Goal: Task Accomplishment & Management: Manage account settings

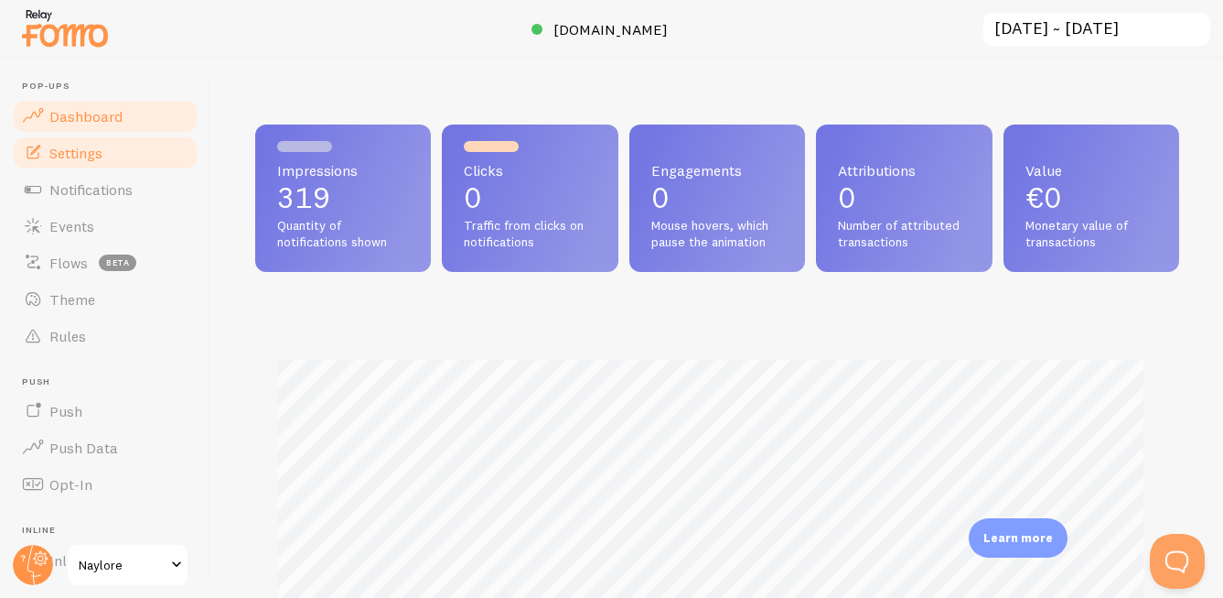
click at [84, 164] on link "Settings" at bounding box center [105, 153] width 188 height 37
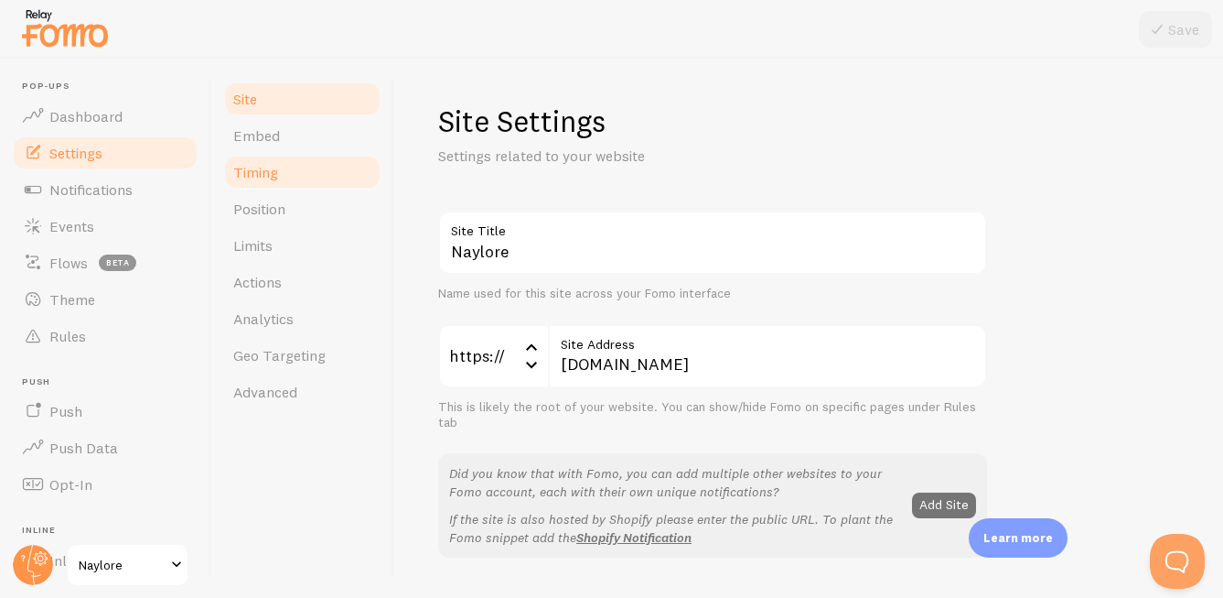
click at [296, 182] on link "Timing" at bounding box center [302, 172] width 160 height 37
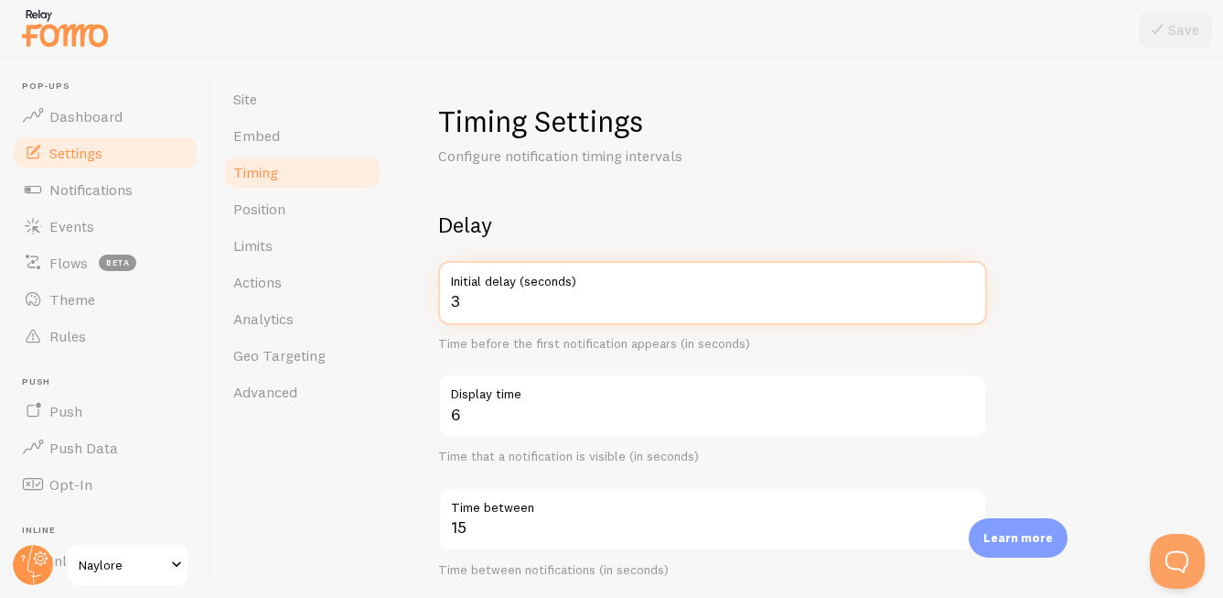
click at [510, 297] on input "3" at bounding box center [712, 293] width 549 height 64
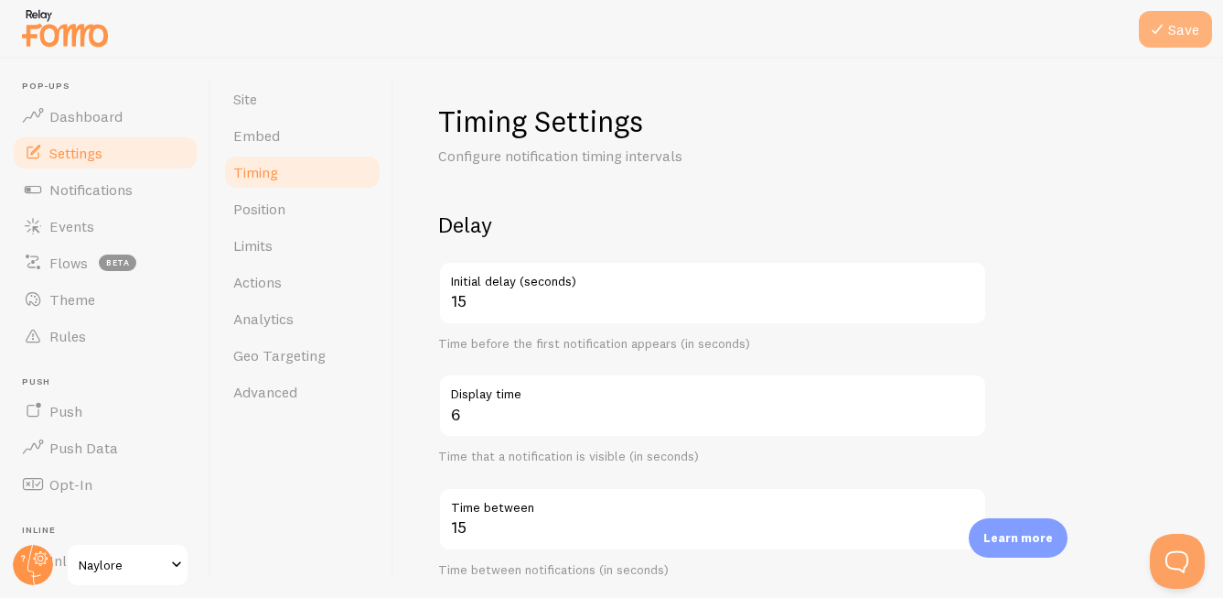
click at [1160, 21] on icon at bounding box center [1158, 29] width 22 height 22
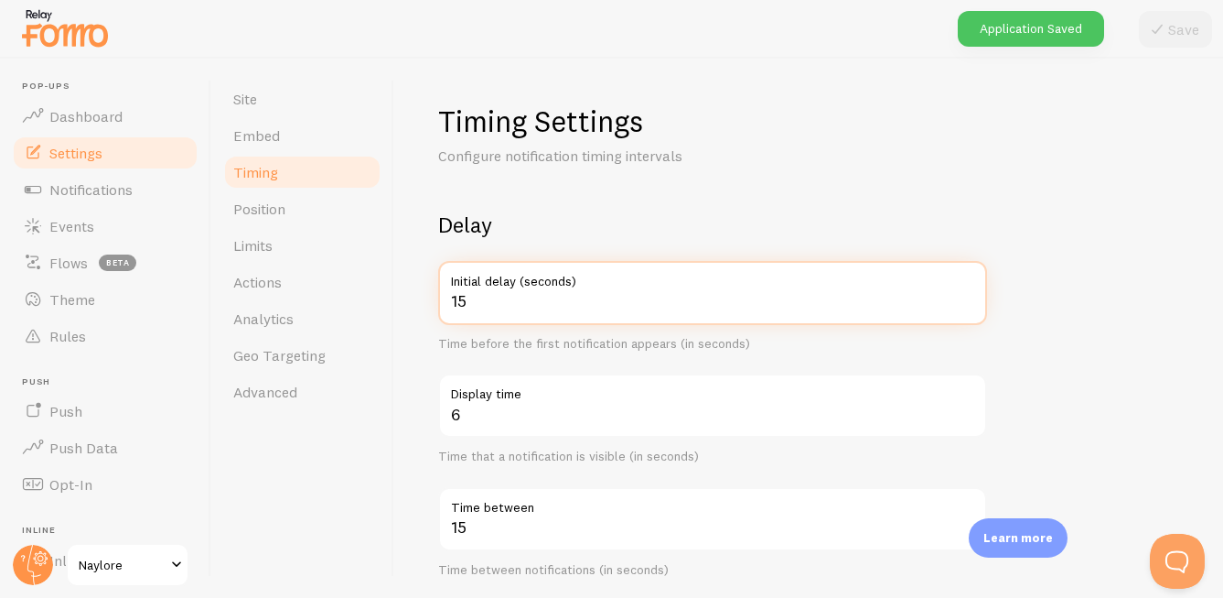
click at [576, 295] on input "15" at bounding box center [712, 293] width 549 height 64
click at [455, 298] on input "15" at bounding box center [712, 293] width 549 height 64
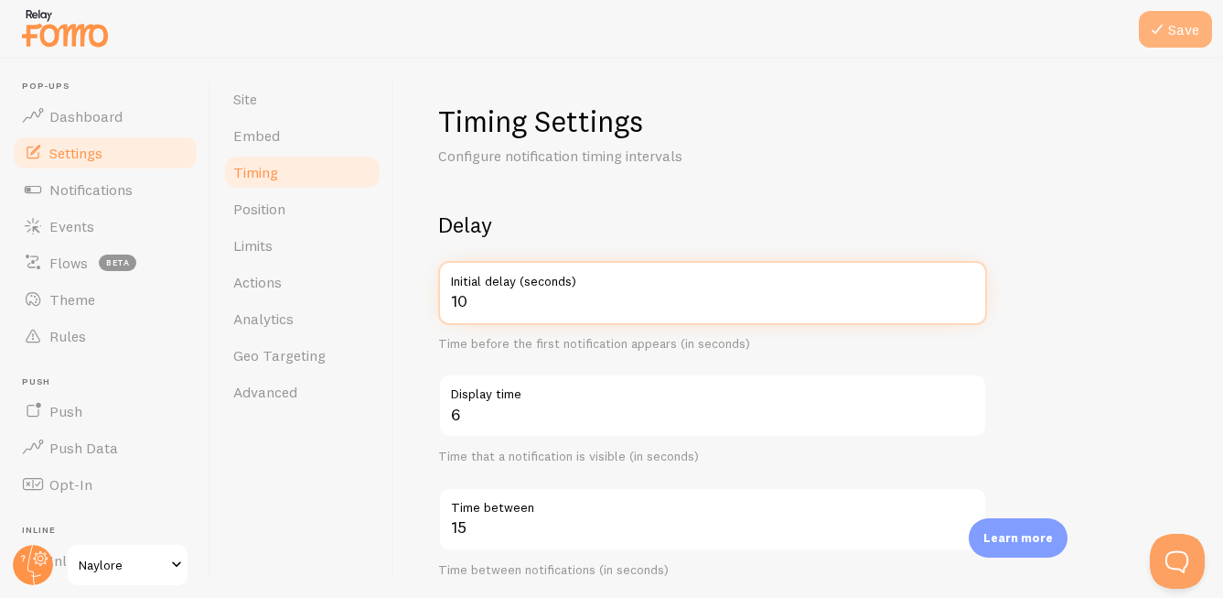
type input "10"
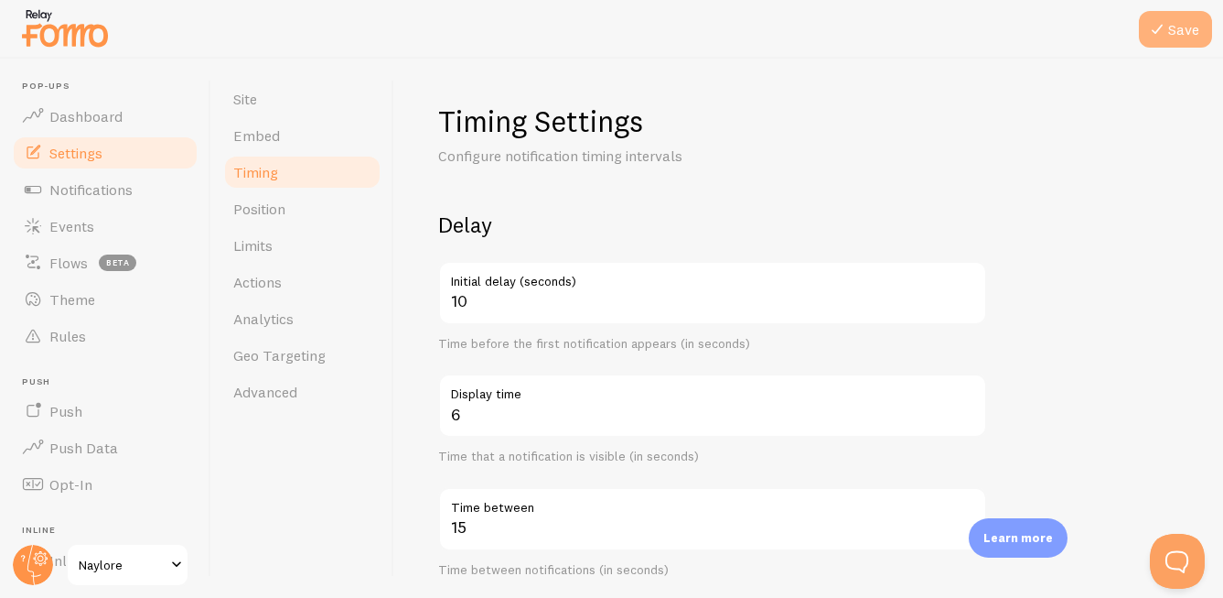
click at [1190, 39] on button "Save" at bounding box center [1175, 29] width 73 height 37
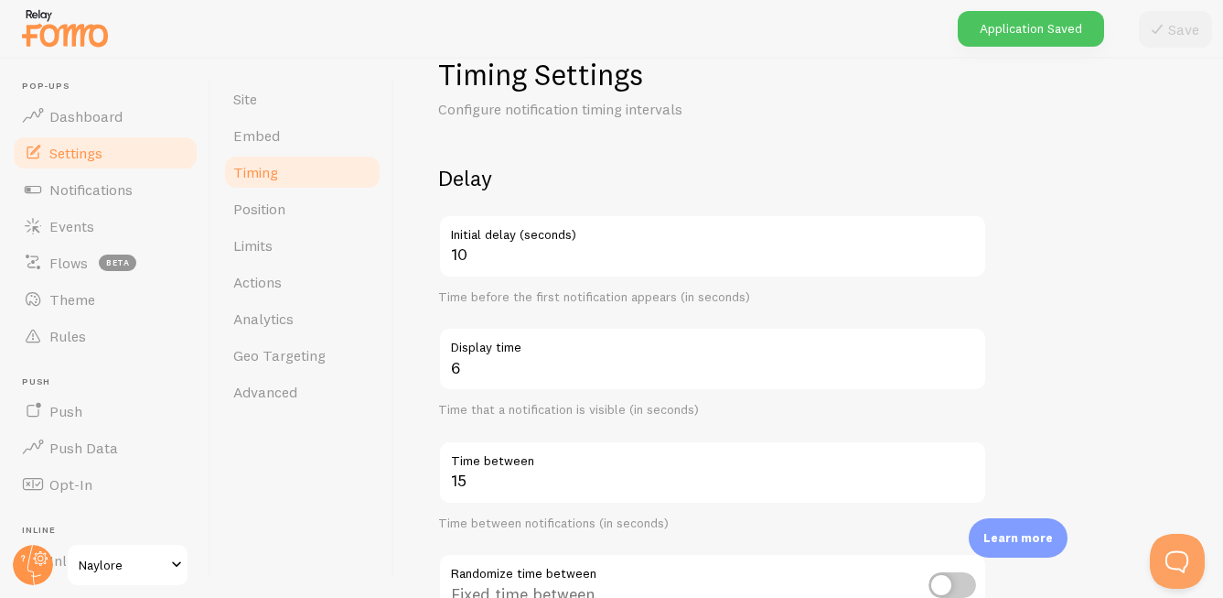
scroll to position [69, 0]
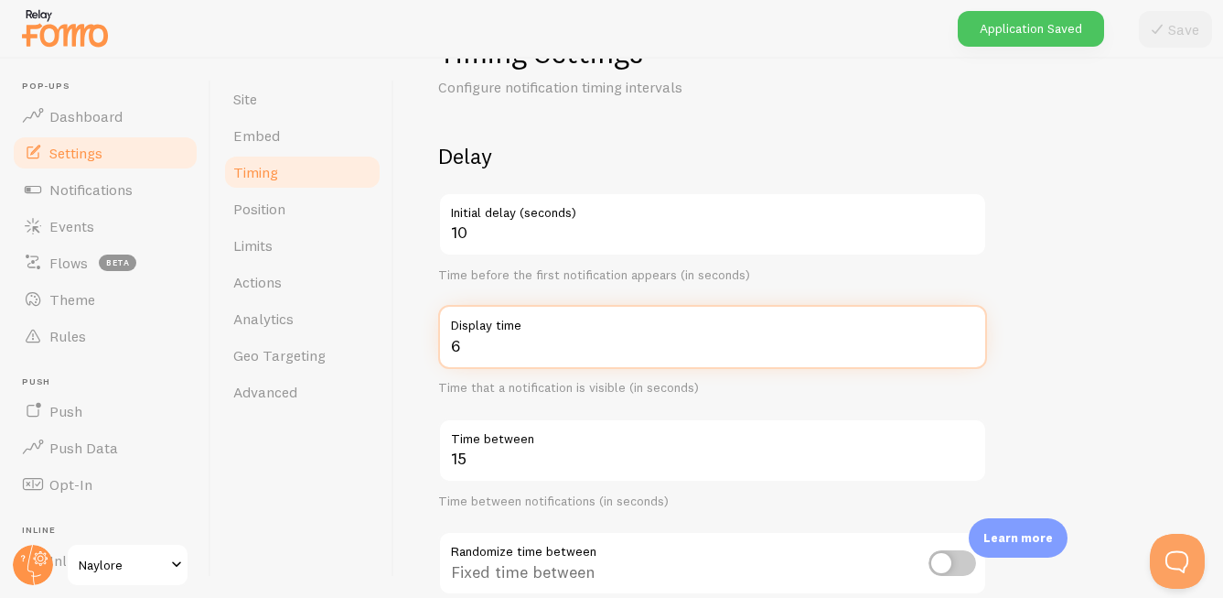
click at [490, 352] on input "6" at bounding box center [712, 337] width 549 height 64
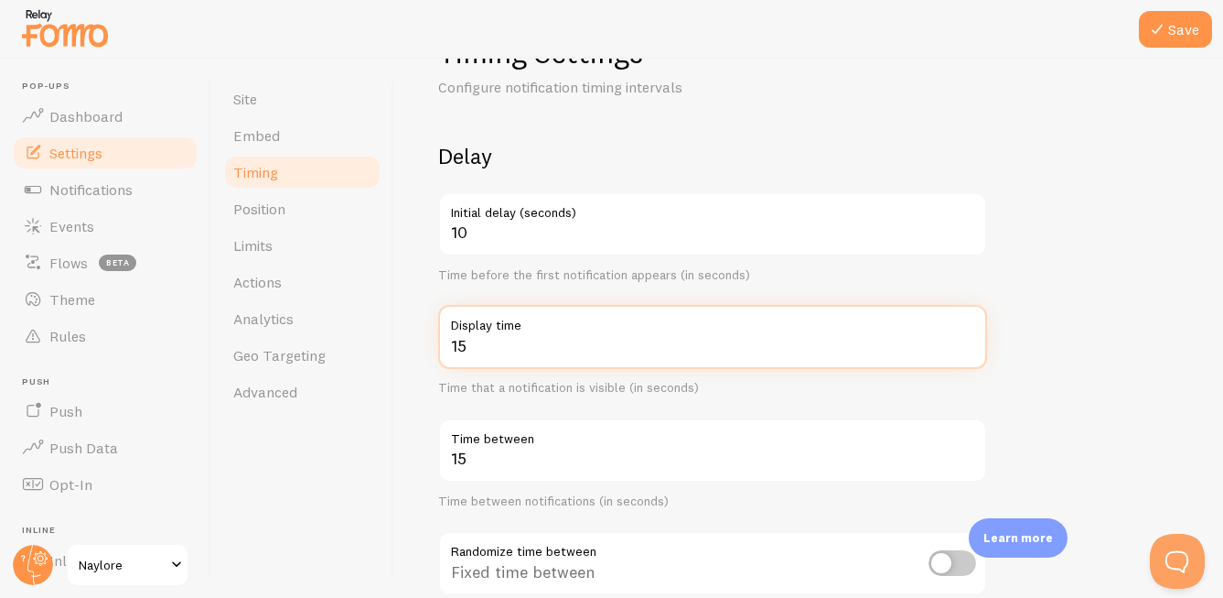
type input "1"
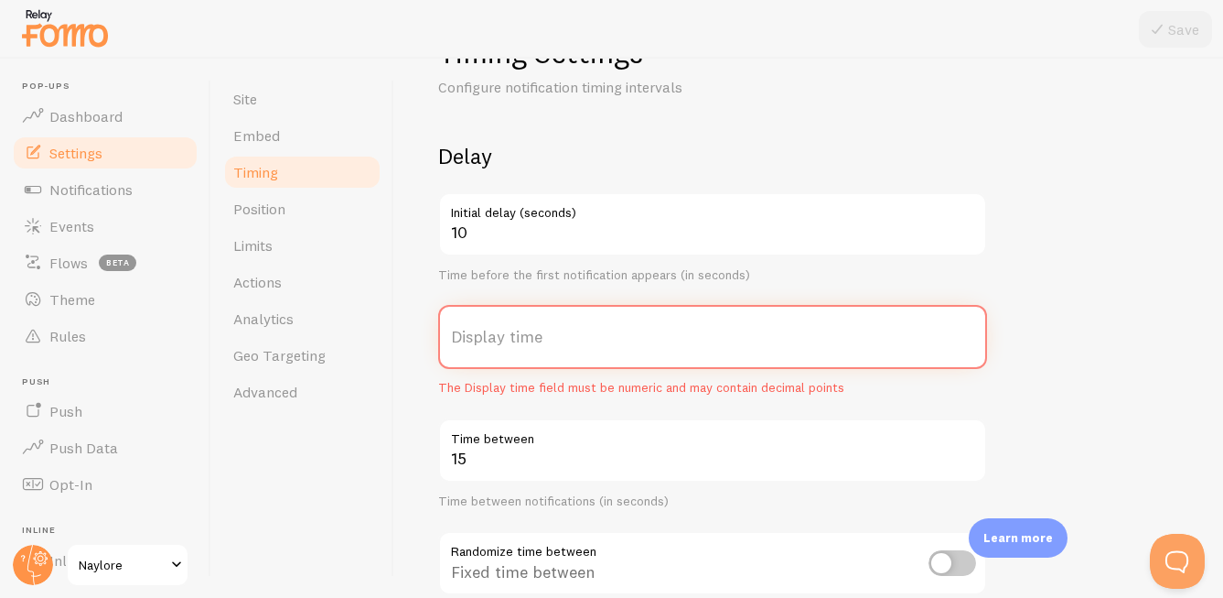
type input "6"
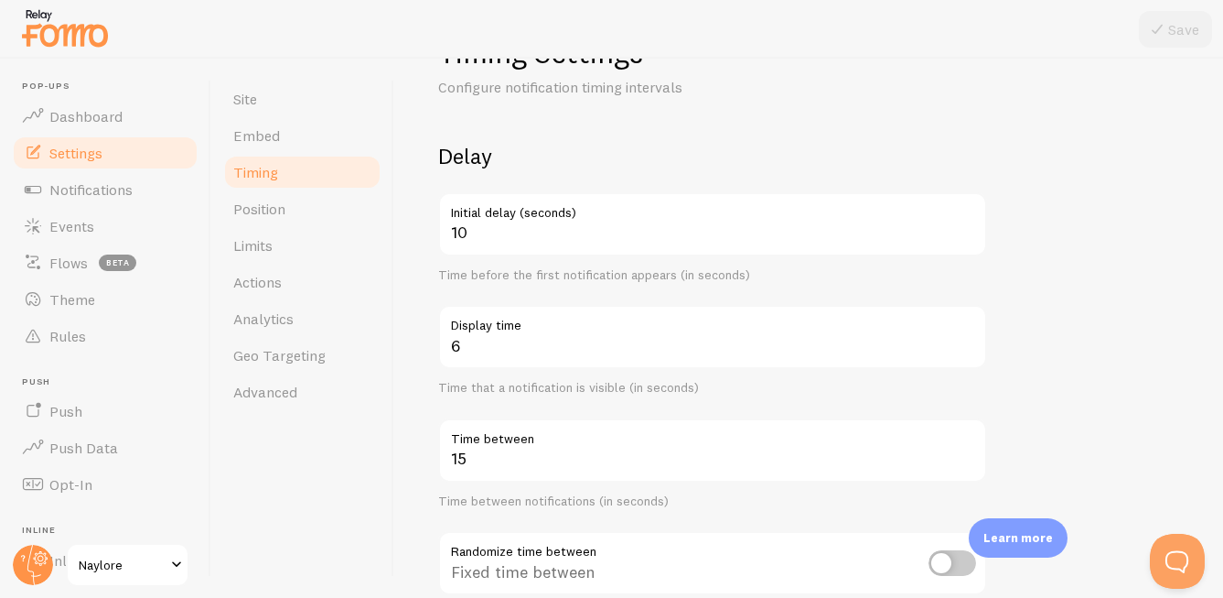
click at [1078, 341] on form "Delay 10 Initial delay (seconds) Time before the first notification appears (in…" at bounding box center [808, 534] width 741 height 785
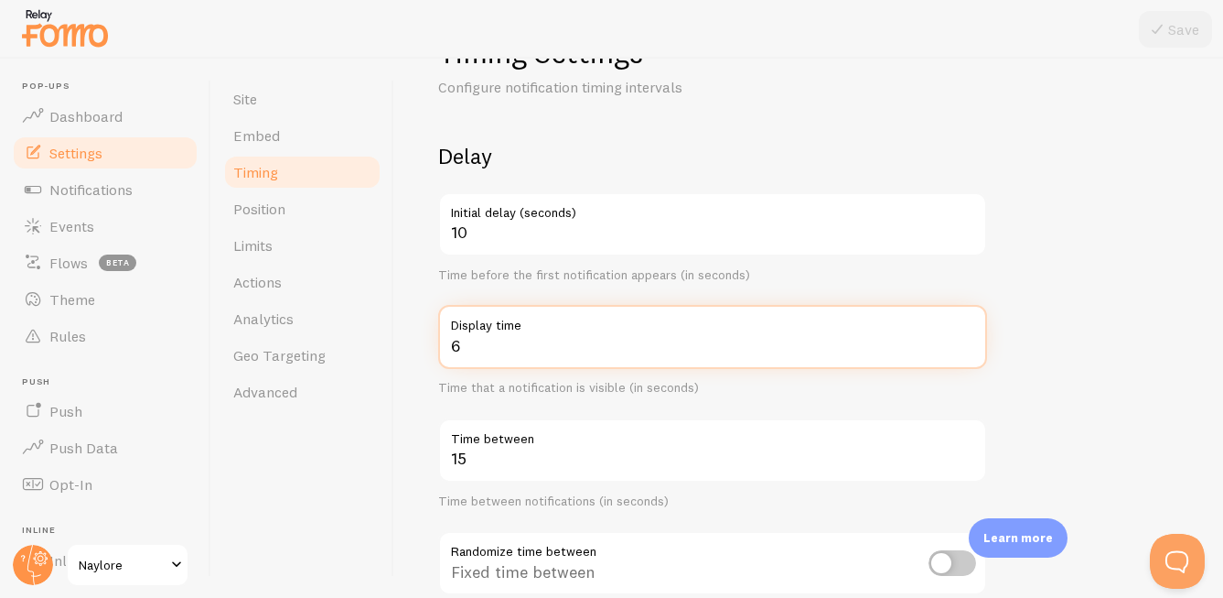
click at [501, 340] on input "6" at bounding box center [712, 337] width 549 height 64
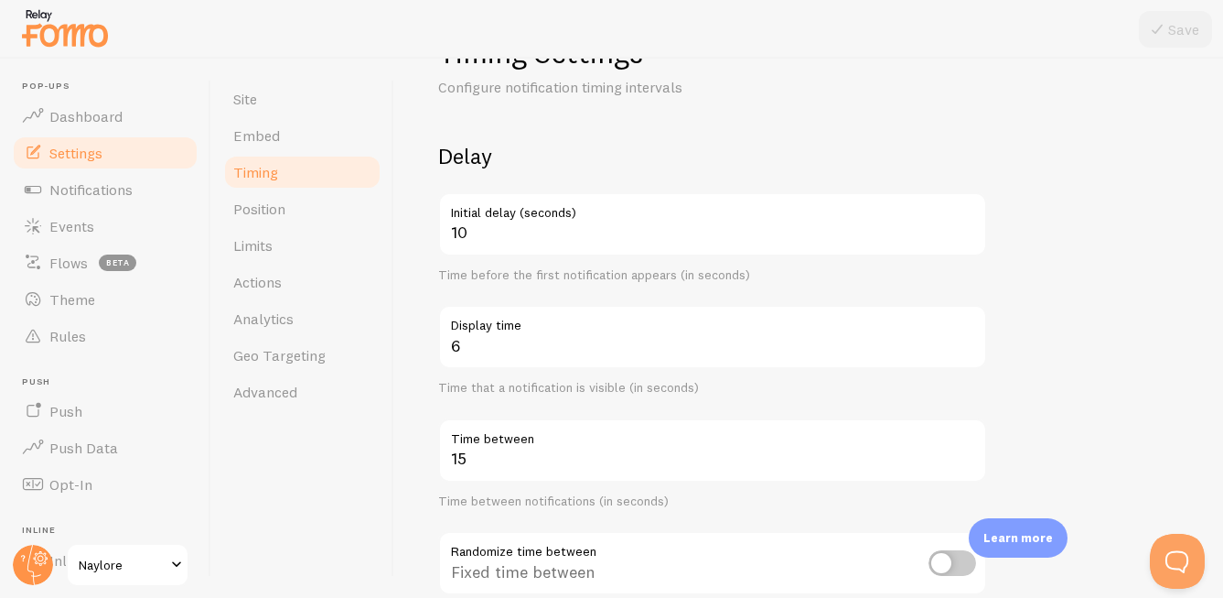
click at [1026, 335] on form "Delay 10 Initial delay (seconds) Time before the first notification appears (in…" at bounding box center [808, 534] width 741 height 785
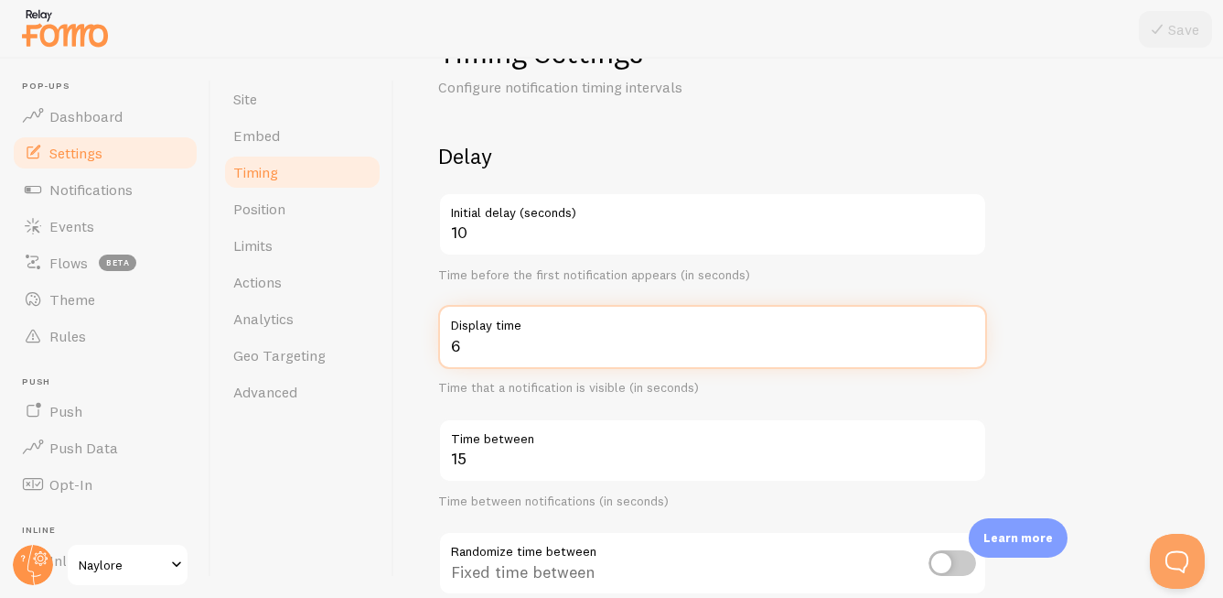
click at [674, 340] on input "6" at bounding box center [712, 337] width 549 height 64
click at [674, 341] on input "6" at bounding box center [712, 337] width 549 height 64
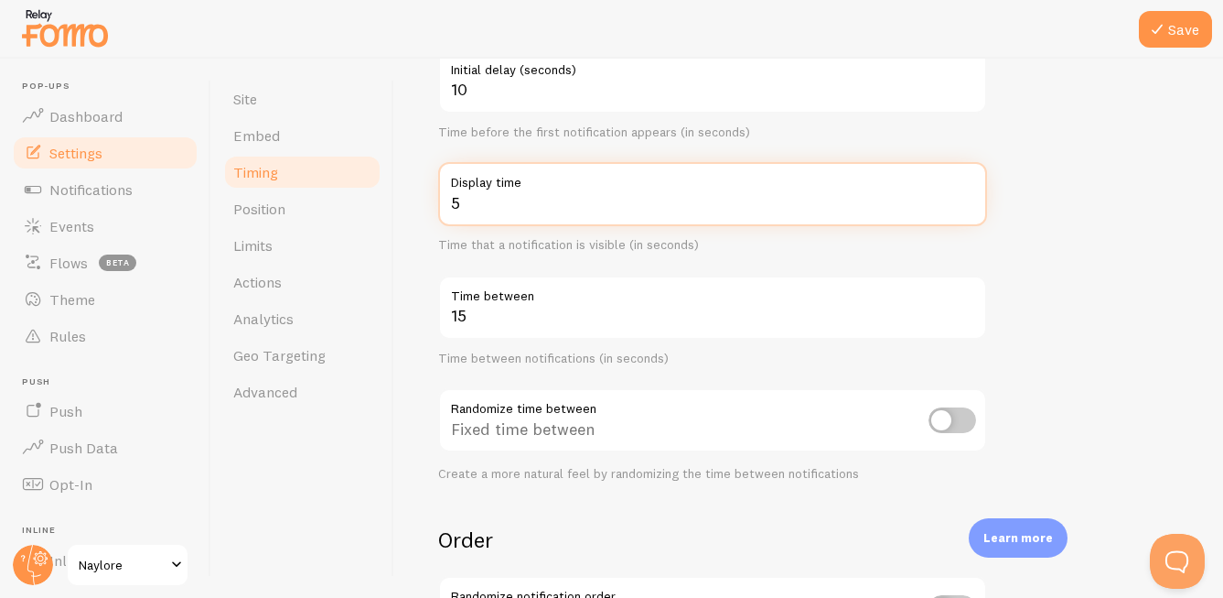
scroll to position [220, 0]
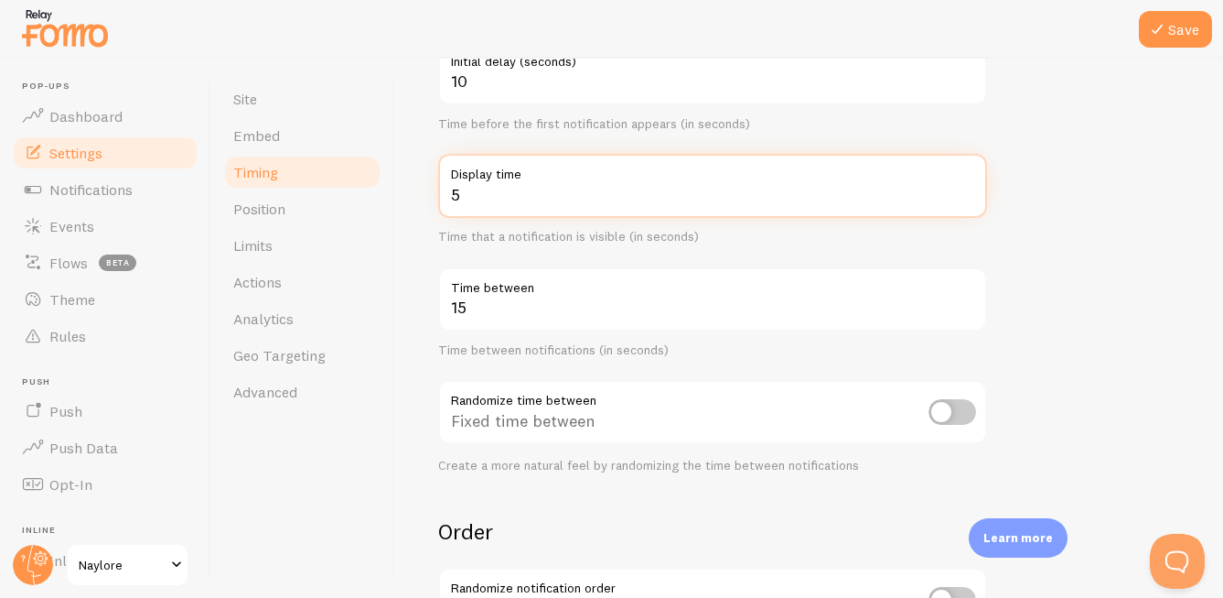
type input "5"
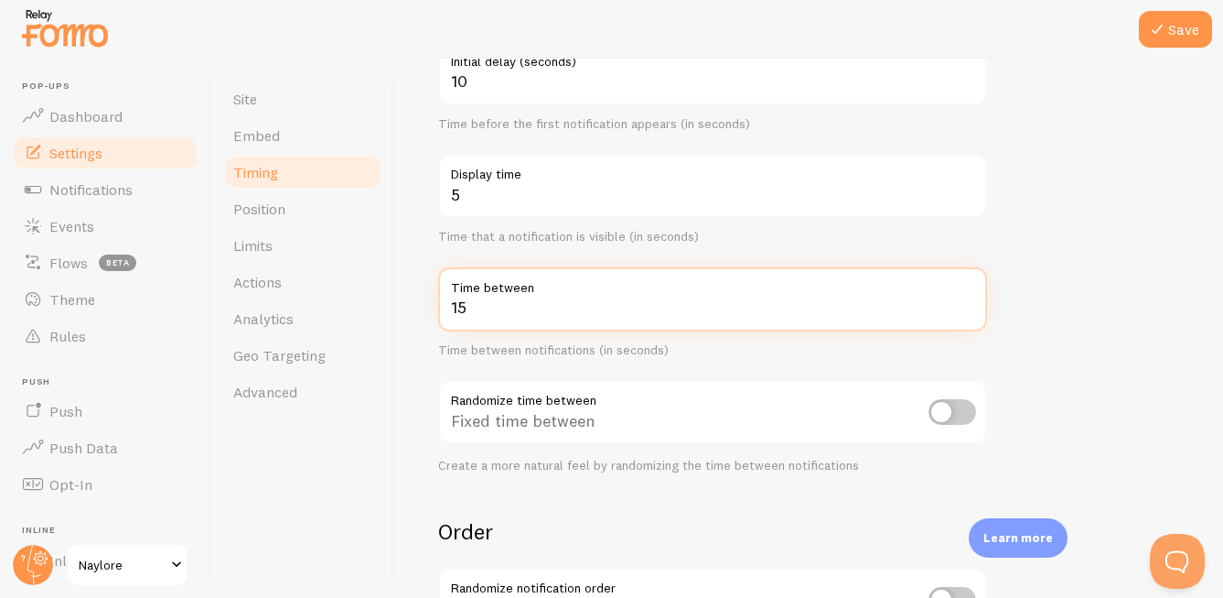
click at [512, 311] on input "15" at bounding box center [712, 299] width 549 height 64
drag, startPoint x: 488, startPoint y: 306, endPoint x: 443, endPoint y: 306, distance: 44.8
click at [443, 306] on input "15" at bounding box center [712, 299] width 549 height 64
click at [537, 304] on input "40" at bounding box center [712, 299] width 549 height 64
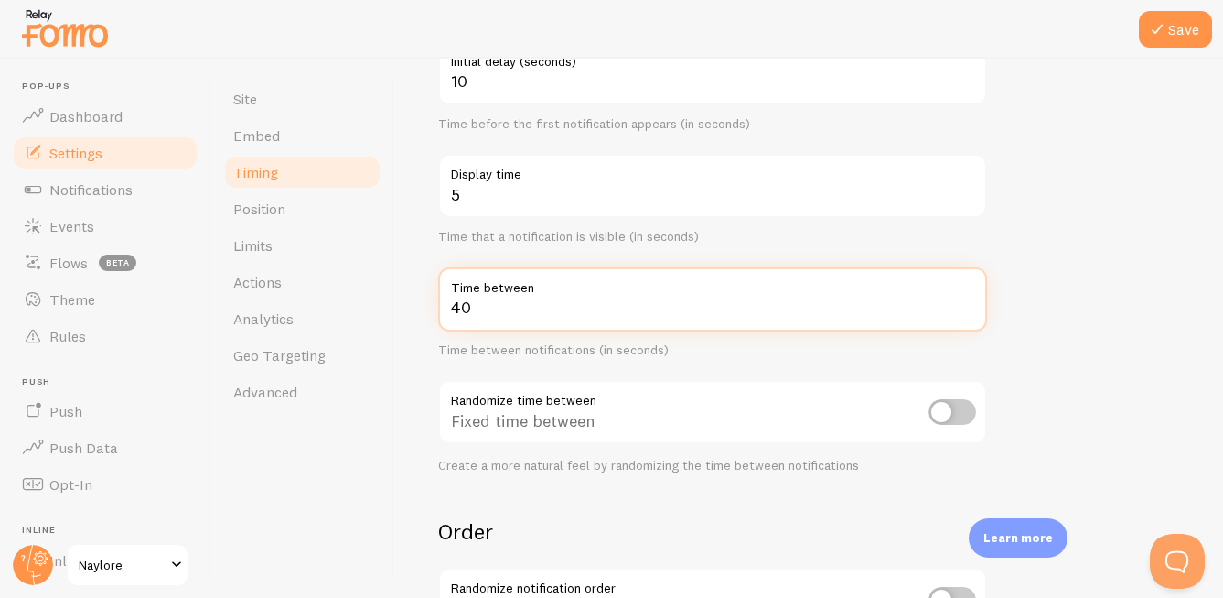
click at [537, 304] on input "40" at bounding box center [712, 299] width 549 height 64
type input "30"
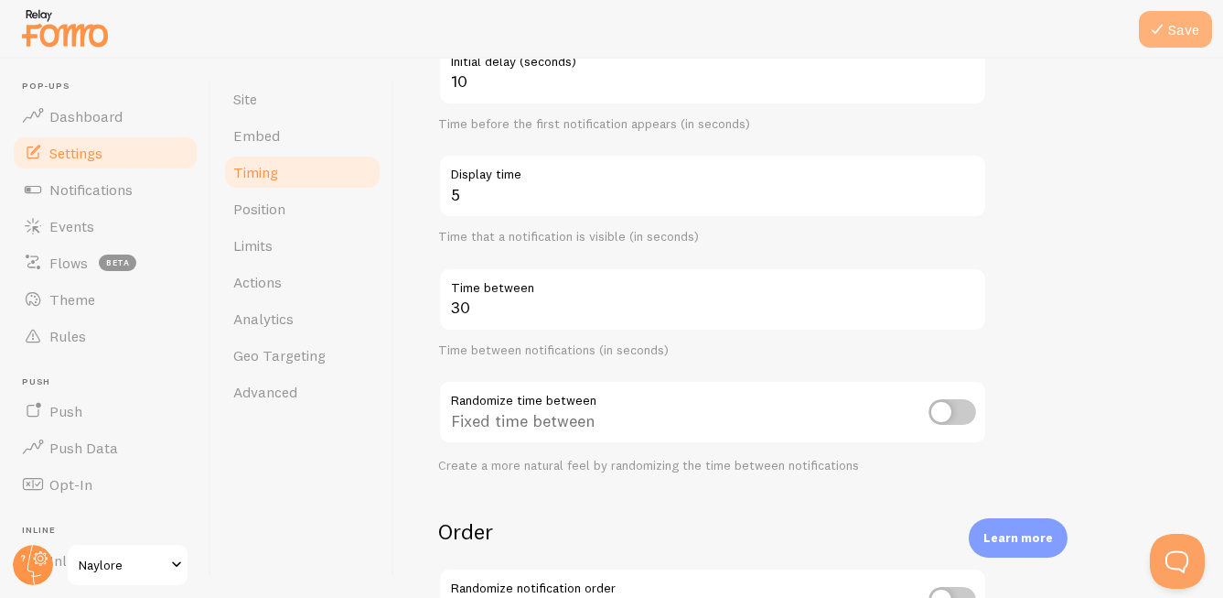
click at [1167, 26] on icon at bounding box center [1158, 29] width 22 height 22
